Goal: Information Seeking & Learning: Learn about a topic

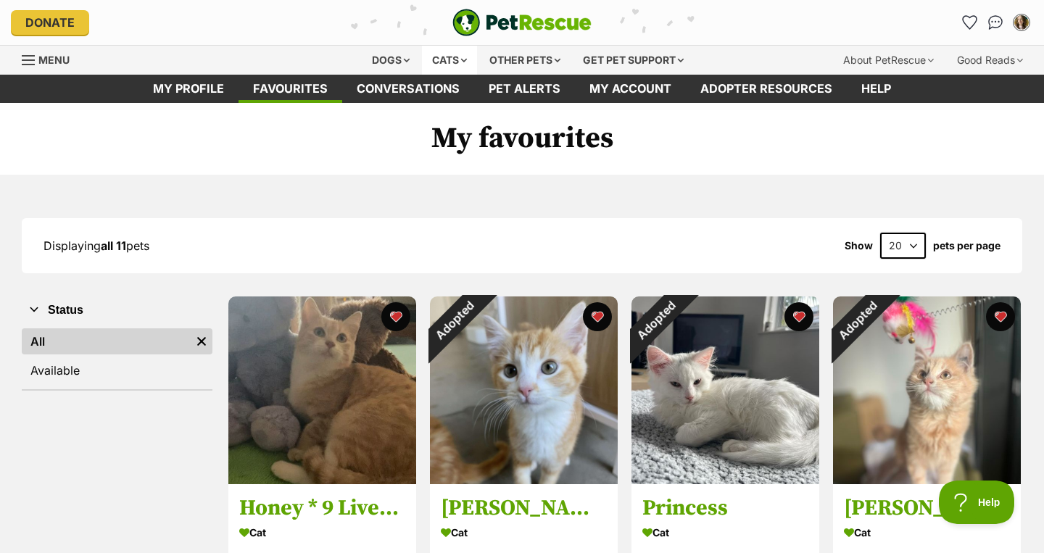
click at [443, 58] on div "Cats" at bounding box center [449, 60] width 55 height 29
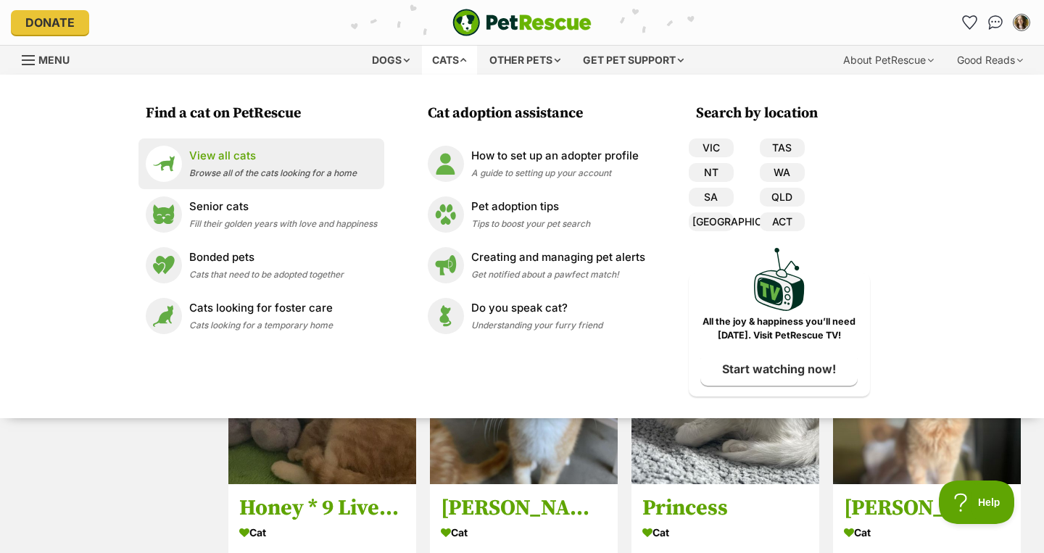
click at [250, 163] on p "View all cats" at bounding box center [272, 156] width 167 height 17
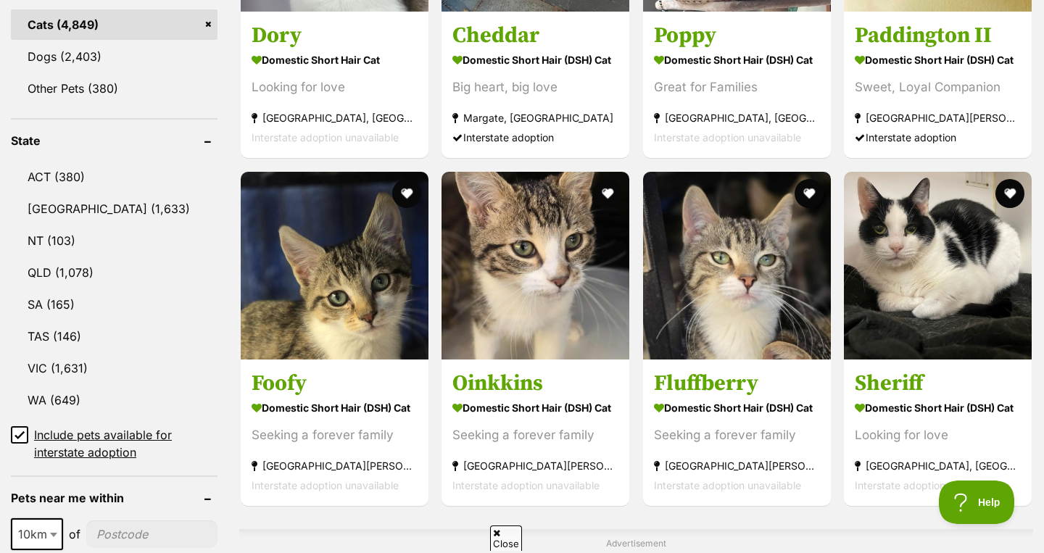
scroll to position [656, 0]
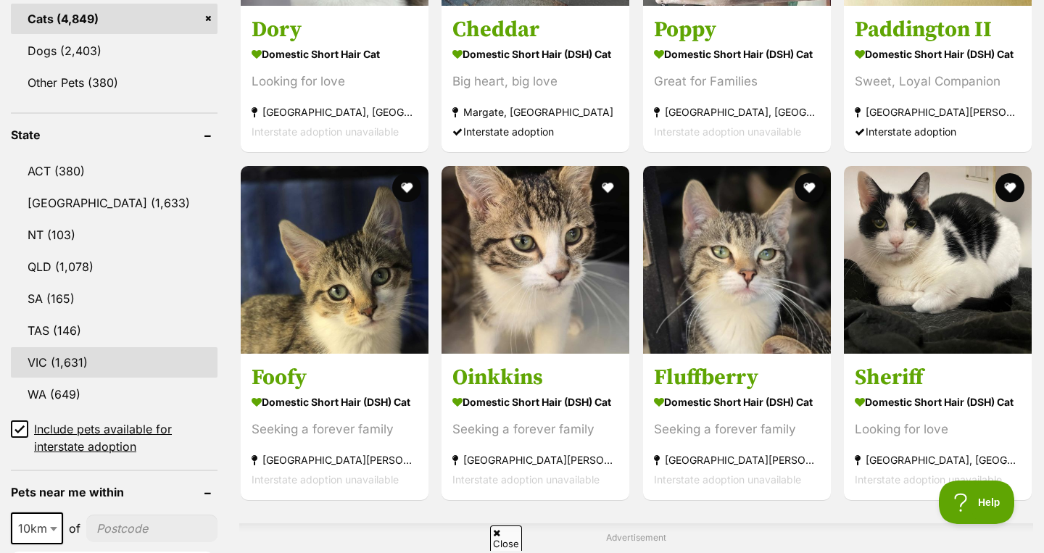
click at [99, 351] on link "VIC (1,631)" at bounding box center [114, 362] width 207 height 30
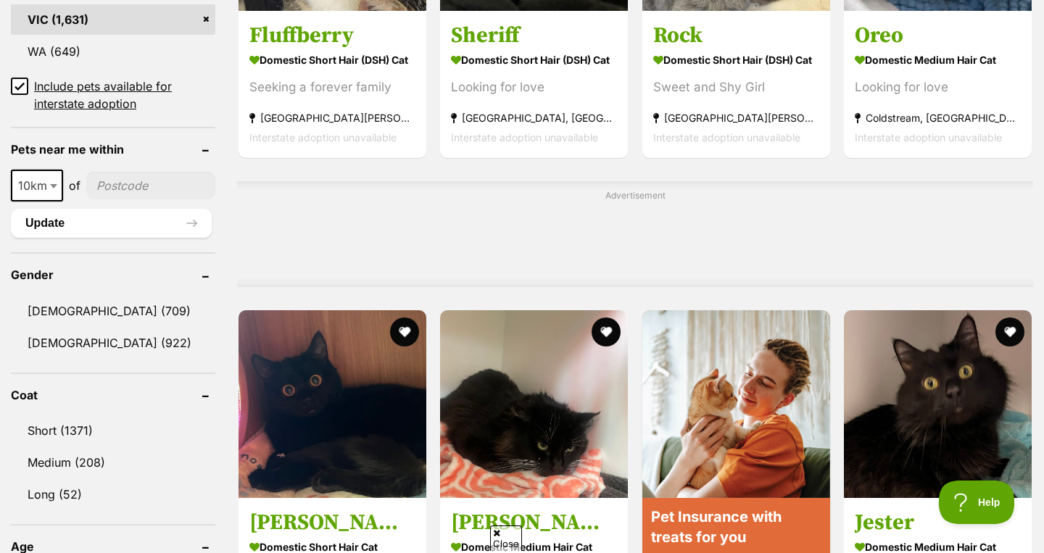
scroll to position [1001, 0]
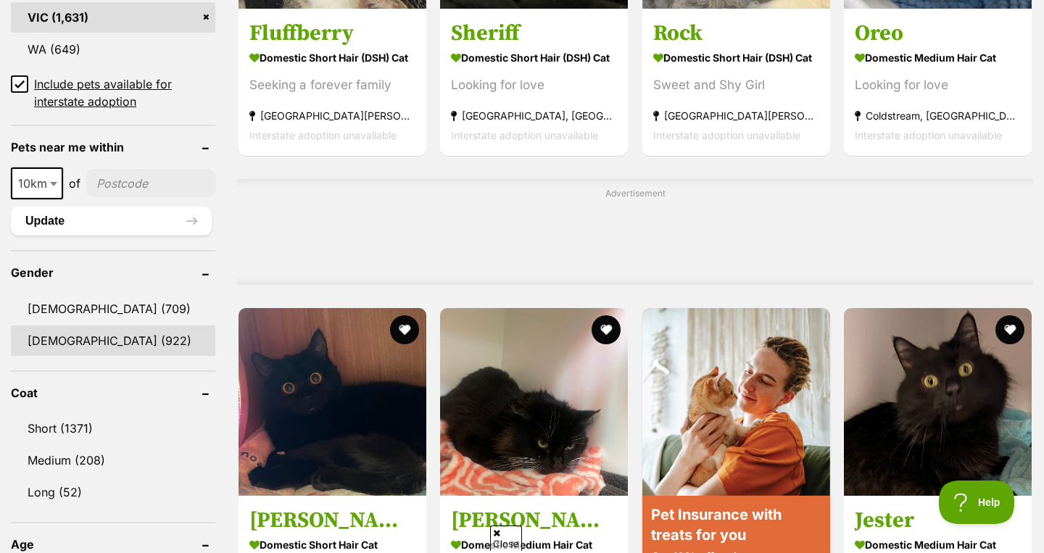
click at [118, 338] on link "Female (922)" at bounding box center [113, 340] width 204 height 30
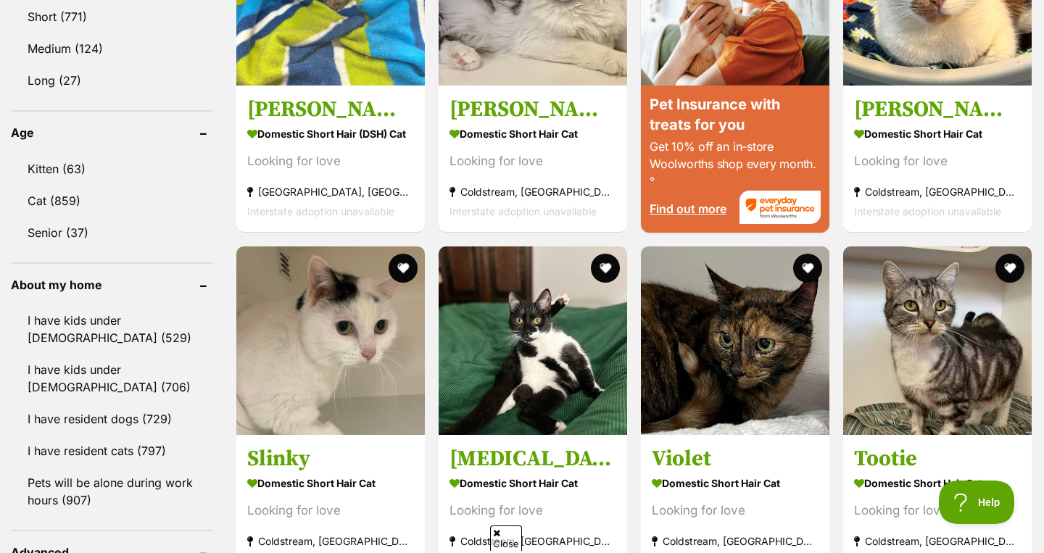
scroll to position [1410, 0]
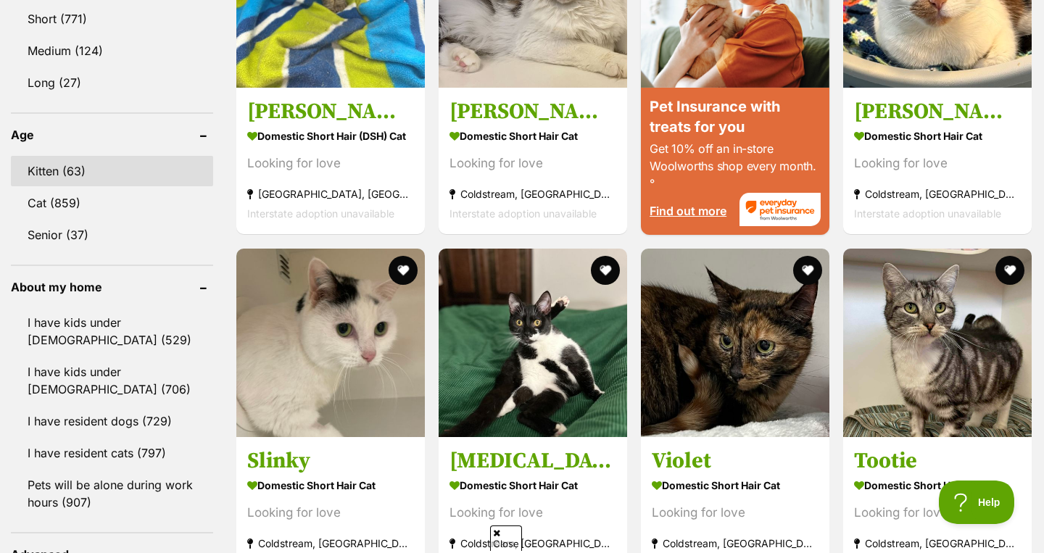
click at [107, 168] on link "Kitten (63)" at bounding box center [112, 171] width 202 height 30
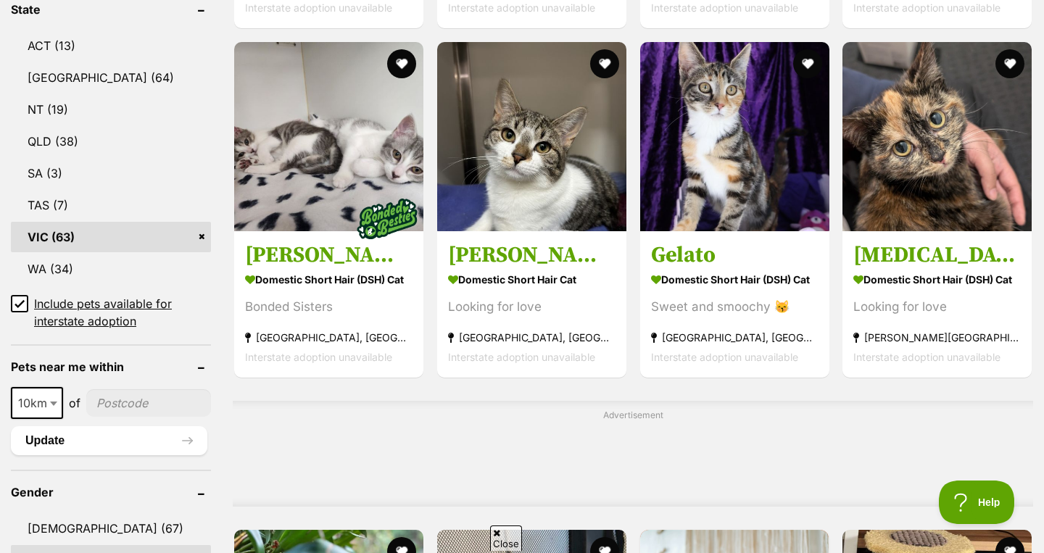
scroll to position [830, 0]
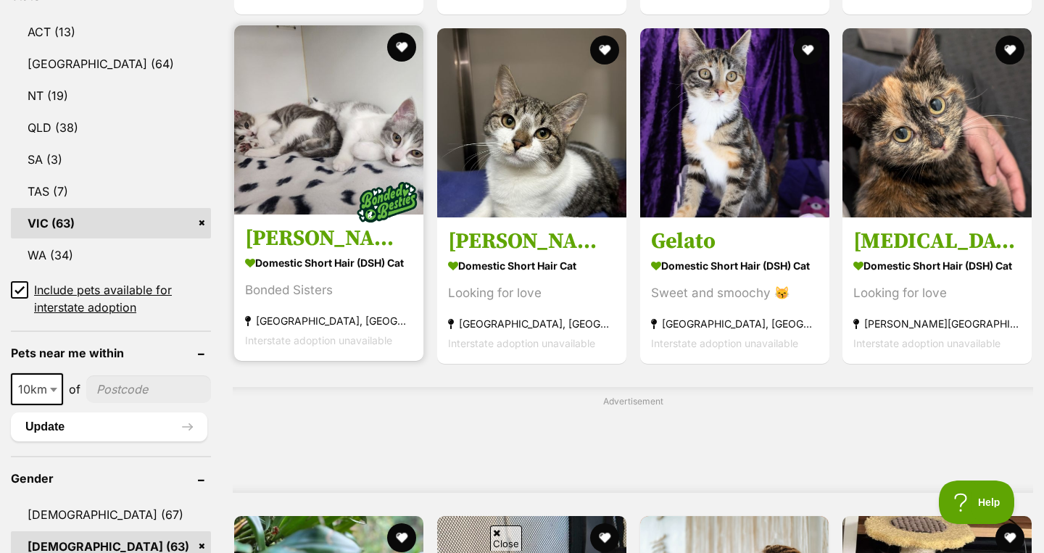
click at [356, 252] on strong "Domestic Short Hair (DSH) Cat" at bounding box center [328, 262] width 167 height 21
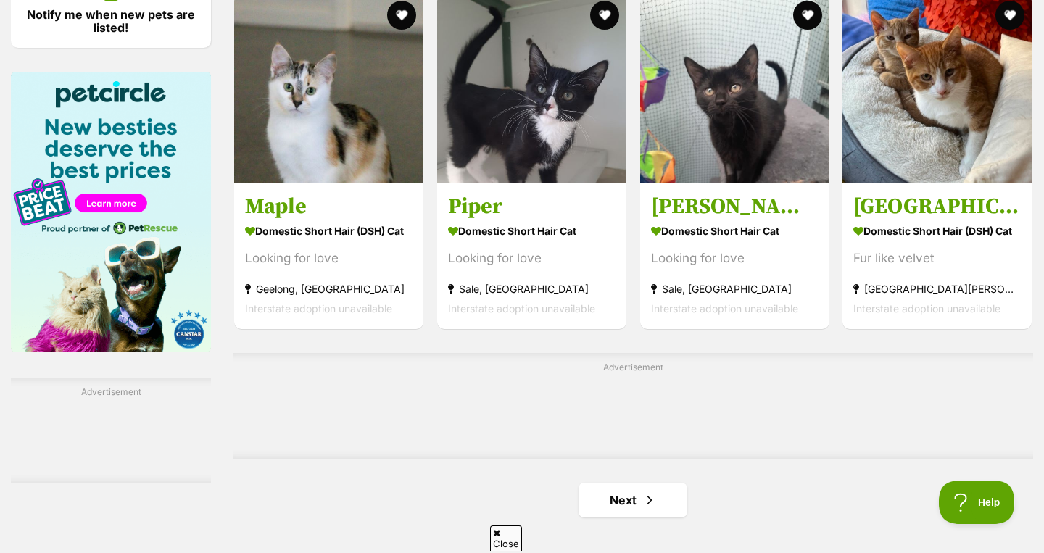
scroll to position [2203, 0]
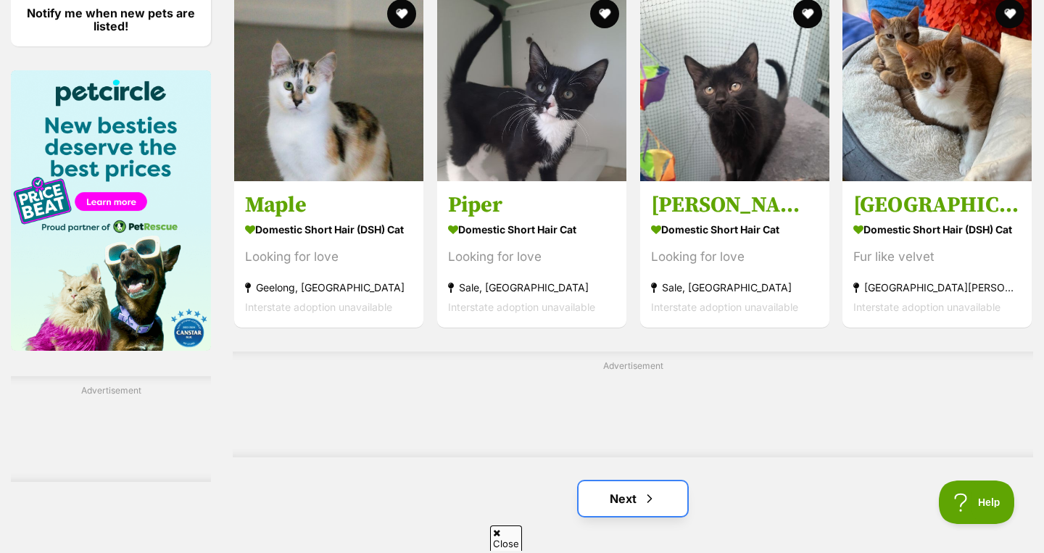
click at [623, 481] on link "Next" at bounding box center [632, 498] width 109 height 35
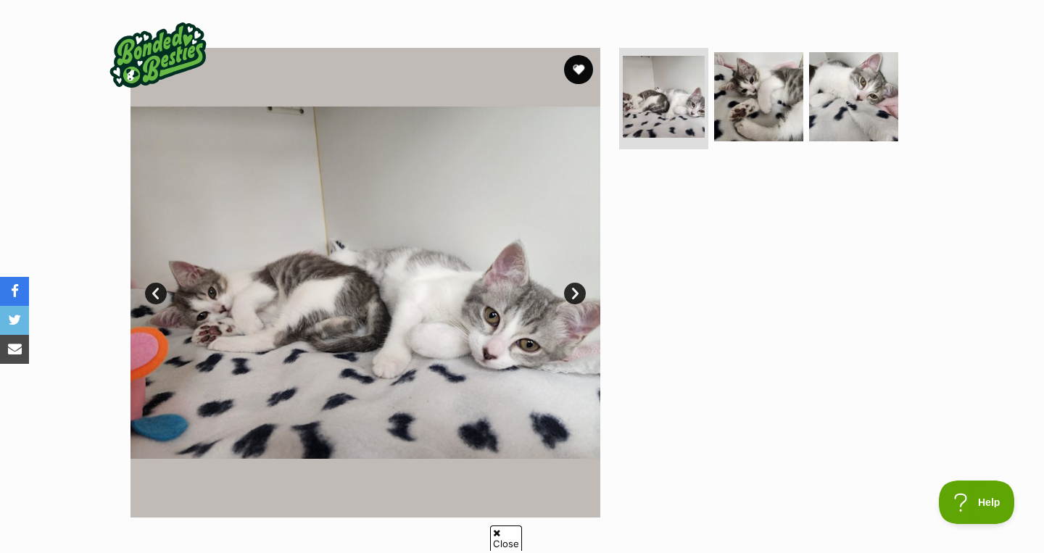
scroll to position [256, 0]
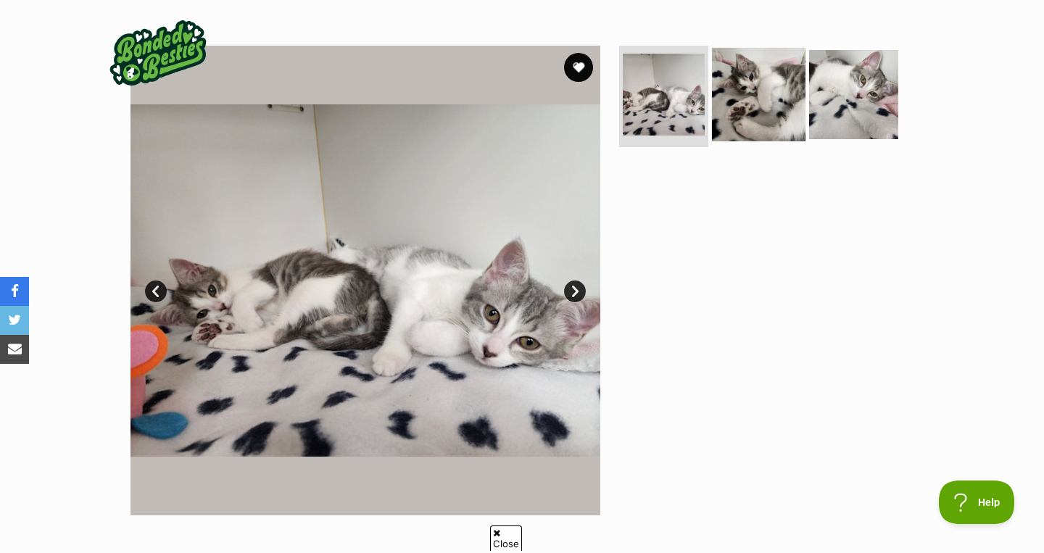
click at [775, 124] on img at bounding box center [758, 94] width 93 height 93
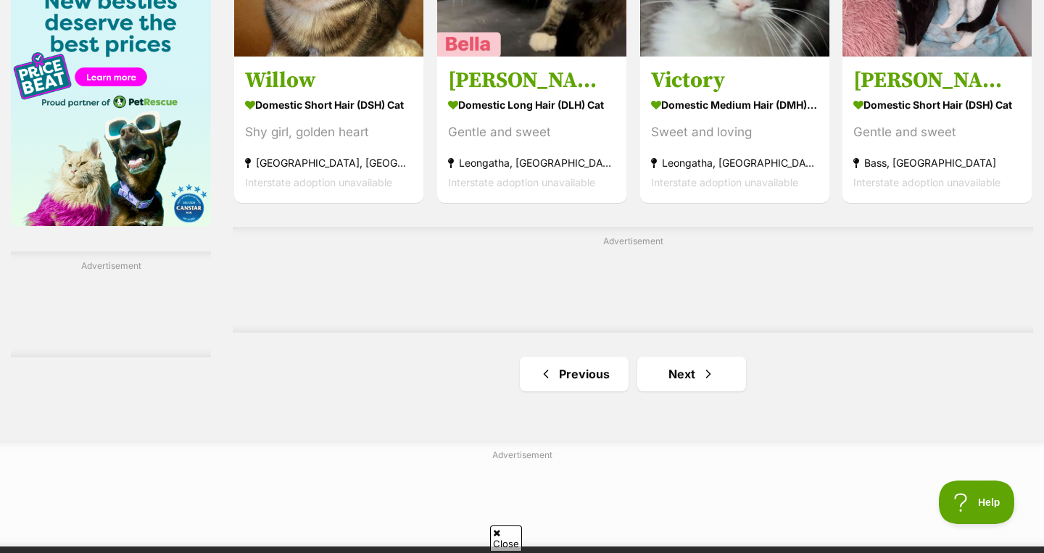
scroll to position [2331, 0]
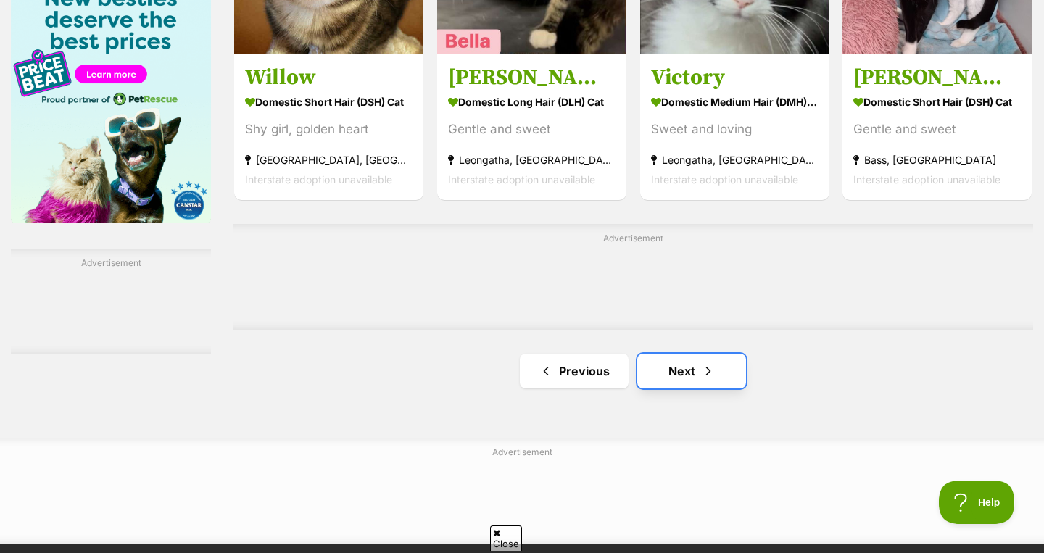
click at [695, 354] on link "Next" at bounding box center [691, 371] width 109 height 35
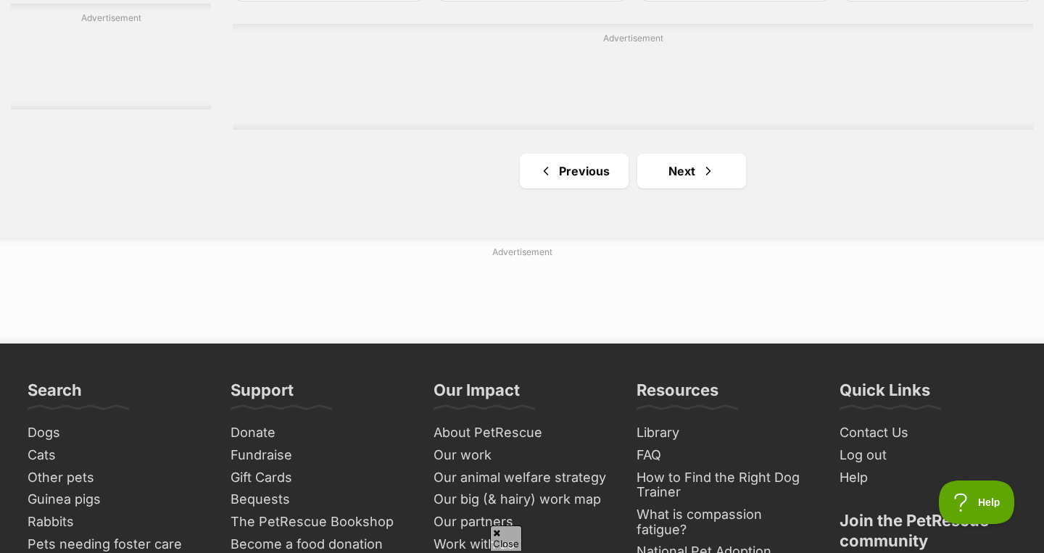
scroll to position [2623, 0]
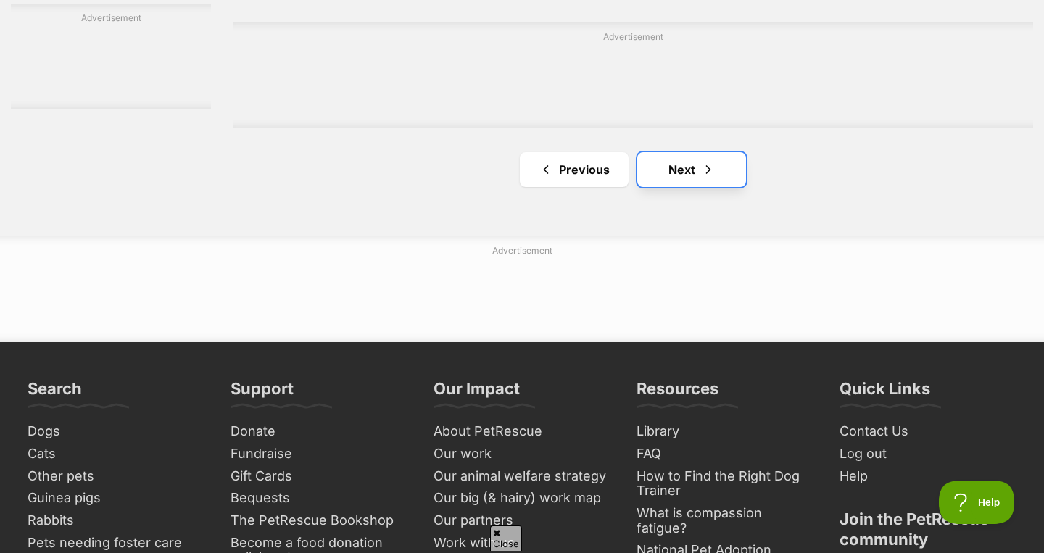
click at [705, 161] on span "Next page" at bounding box center [708, 169] width 14 height 17
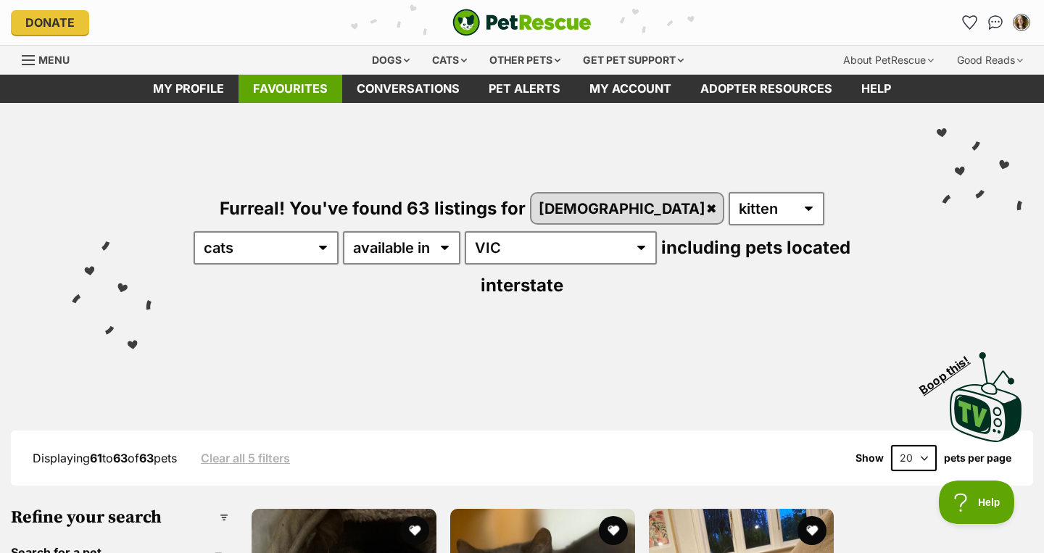
click at [295, 91] on link "Favourites" at bounding box center [290, 89] width 104 height 28
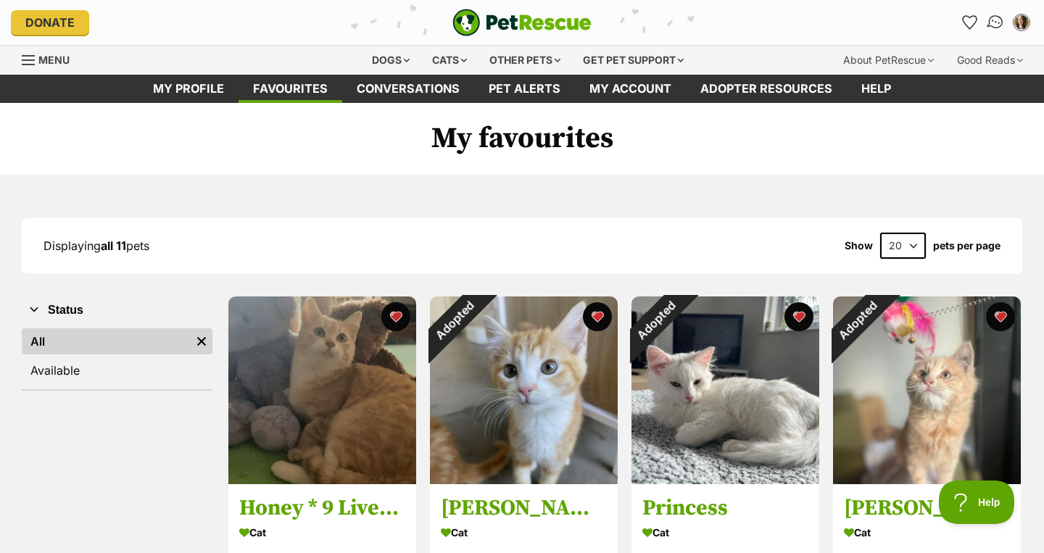
click at [996, 26] on img "Conversations" at bounding box center [996, 22] width 20 height 19
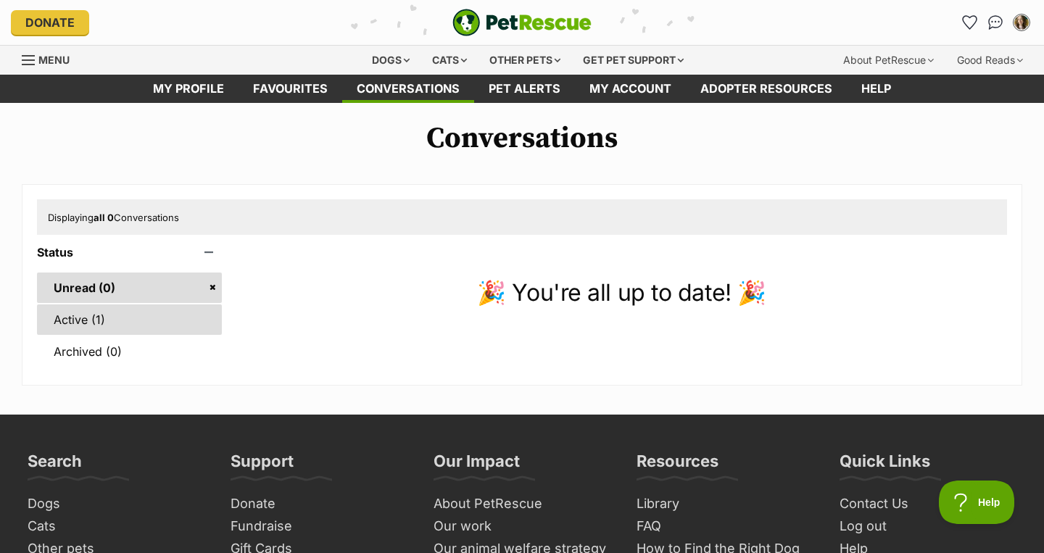
click at [143, 326] on link "Active (1)" at bounding box center [129, 319] width 185 height 30
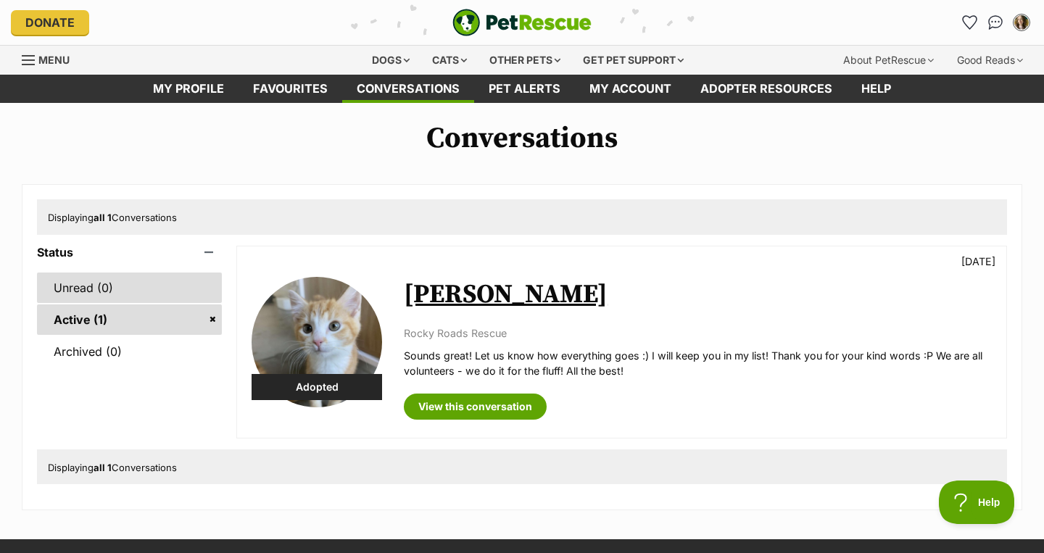
click at [130, 287] on link "Unread (0)" at bounding box center [129, 287] width 185 height 30
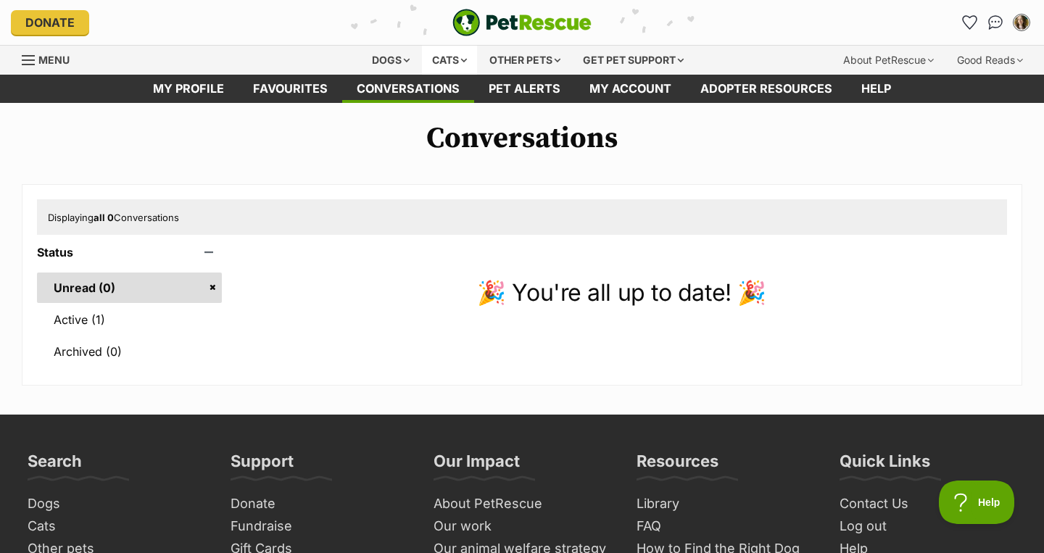
click at [441, 62] on div "Cats" at bounding box center [449, 60] width 55 height 29
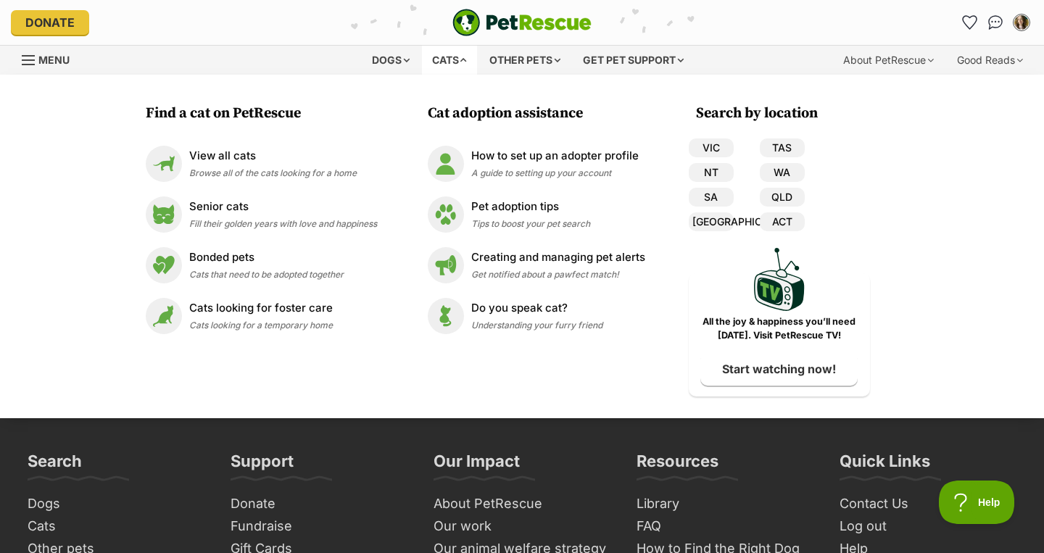
click at [441, 62] on div "Cats" at bounding box center [449, 60] width 55 height 29
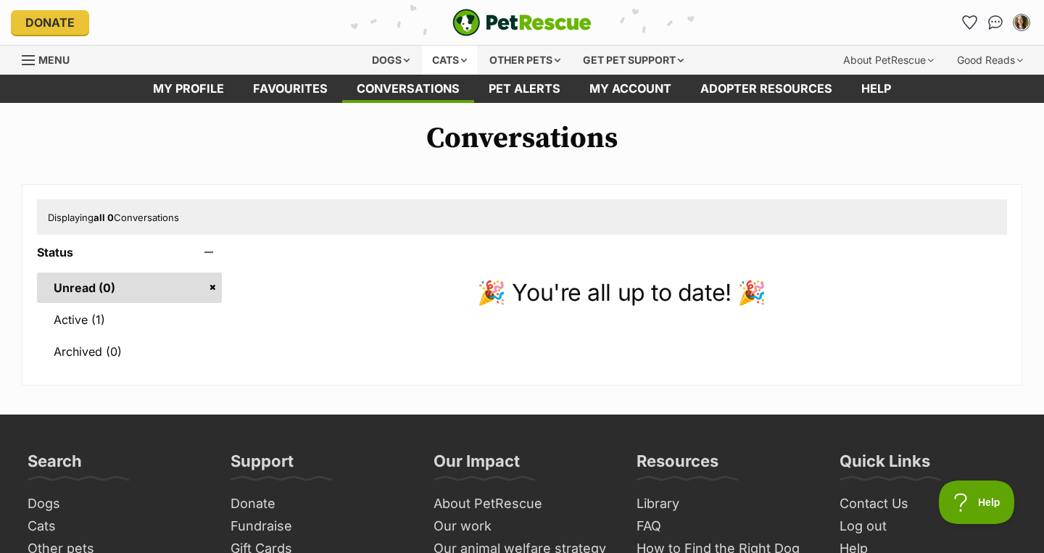
click at [449, 61] on div "Cats" at bounding box center [449, 60] width 55 height 29
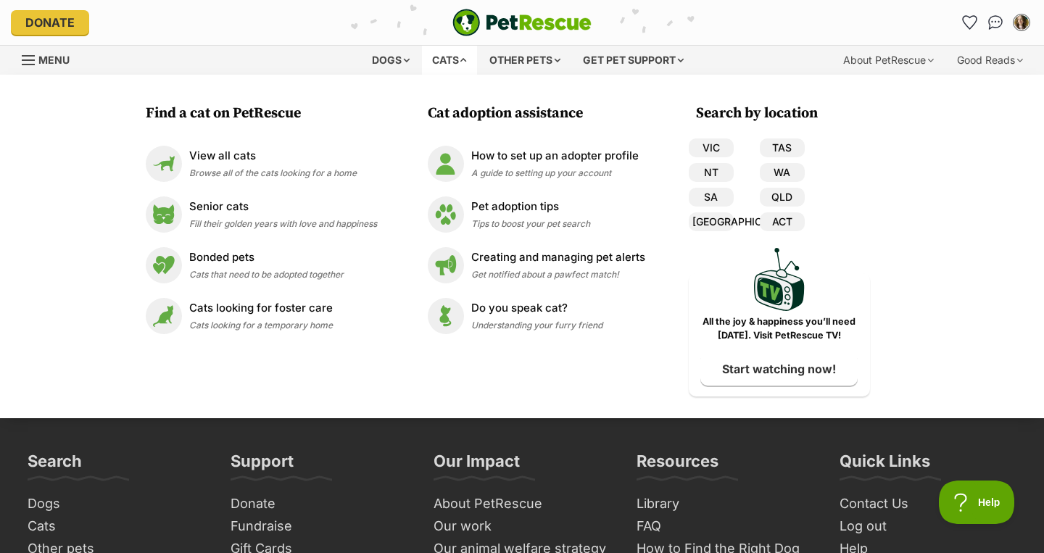
click at [449, 61] on div "Cats" at bounding box center [449, 60] width 55 height 29
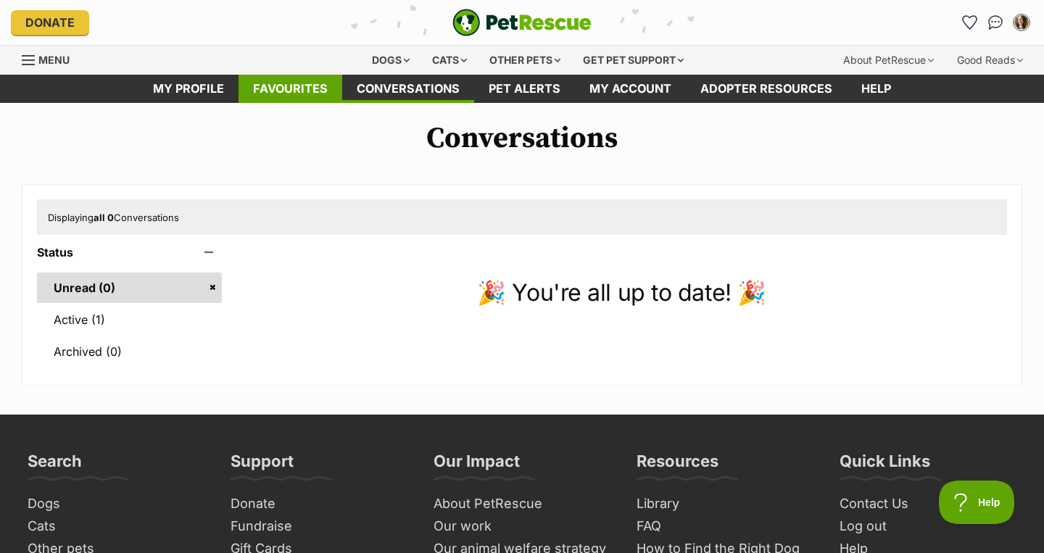
click at [305, 100] on link "Favourites" at bounding box center [290, 89] width 104 height 28
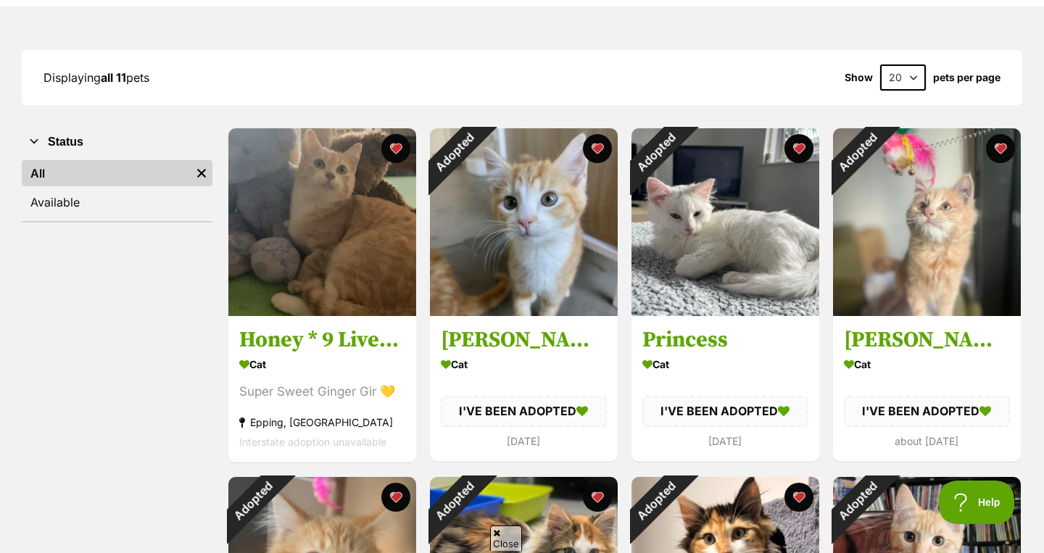
scroll to position [162, 0]
